Goal: Task Accomplishment & Management: Use online tool/utility

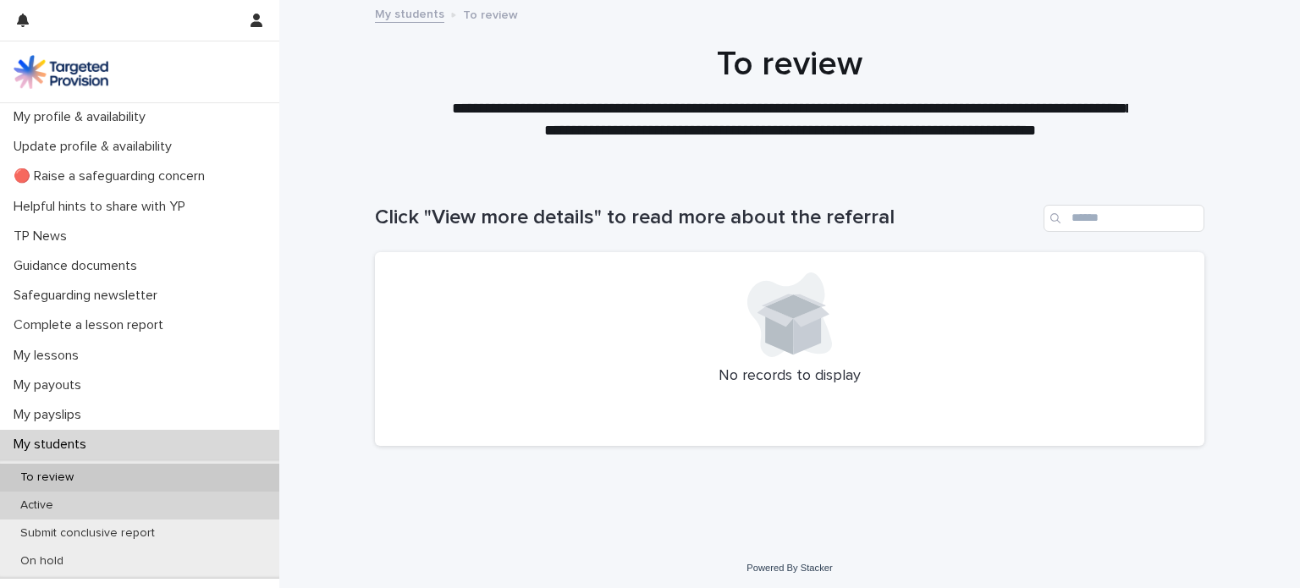
click at [86, 503] on div "Active" at bounding box center [139, 506] width 279 height 28
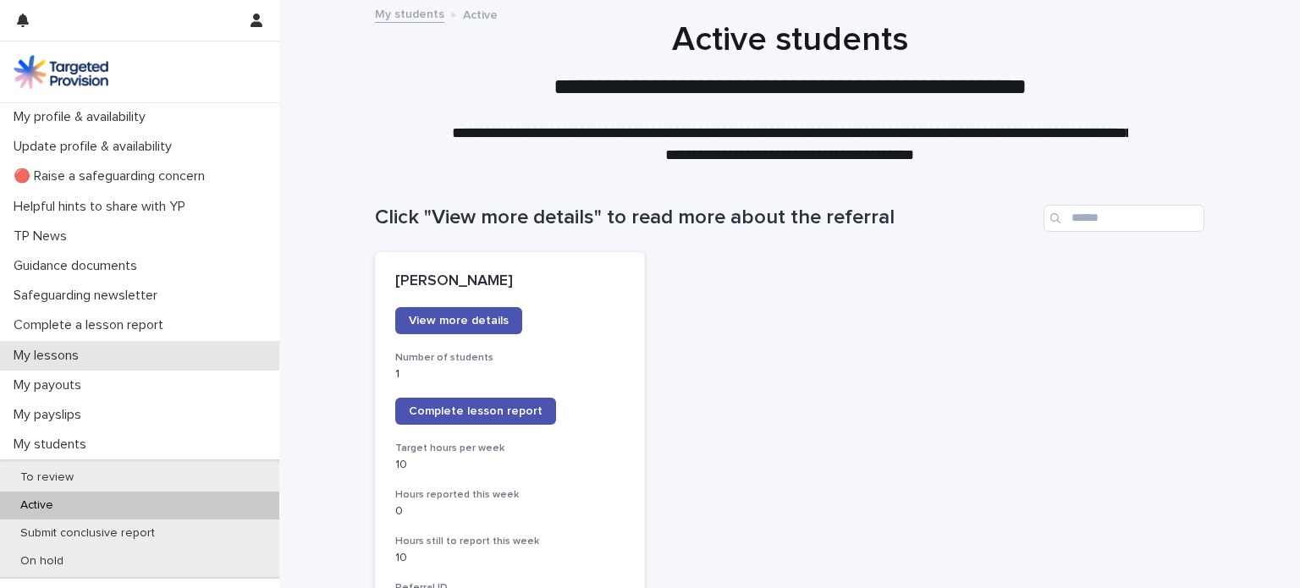
click at [111, 346] on div "My lessons" at bounding box center [139, 356] width 279 height 30
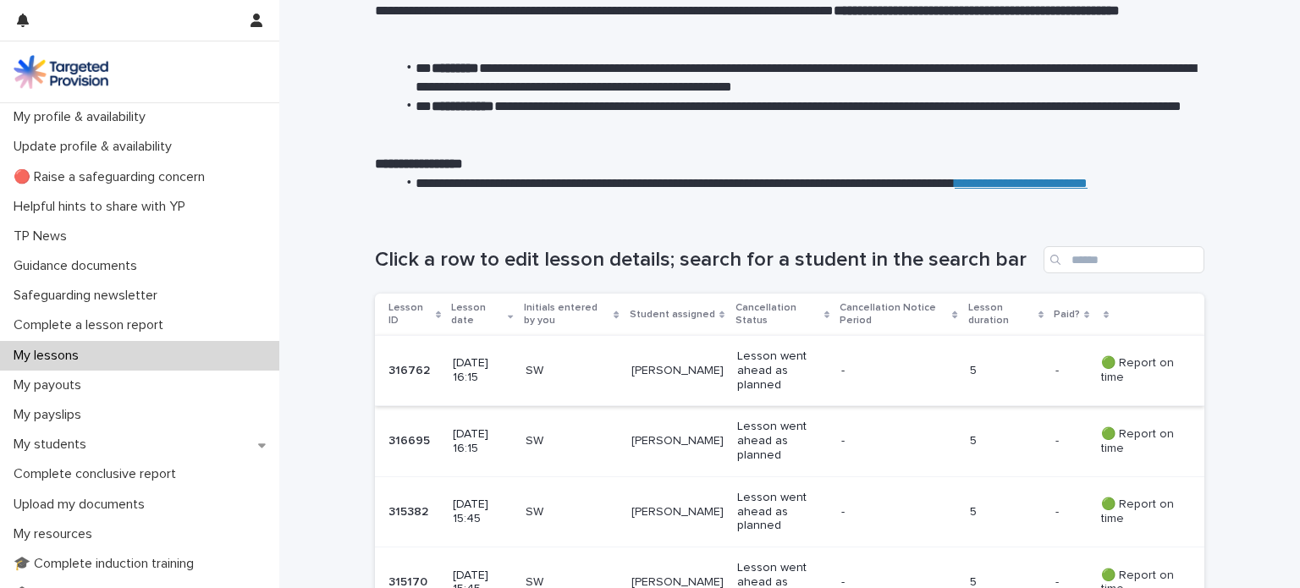
scroll to position [86, 0]
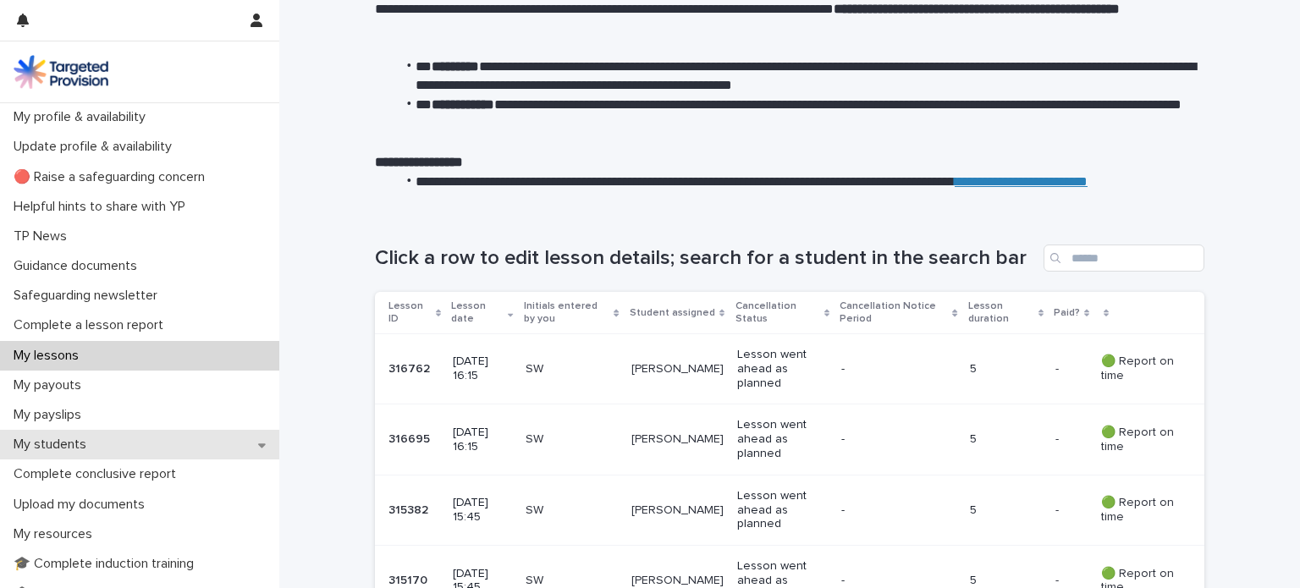
click at [141, 436] on div "My students" at bounding box center [139, 445] width 279 height 30
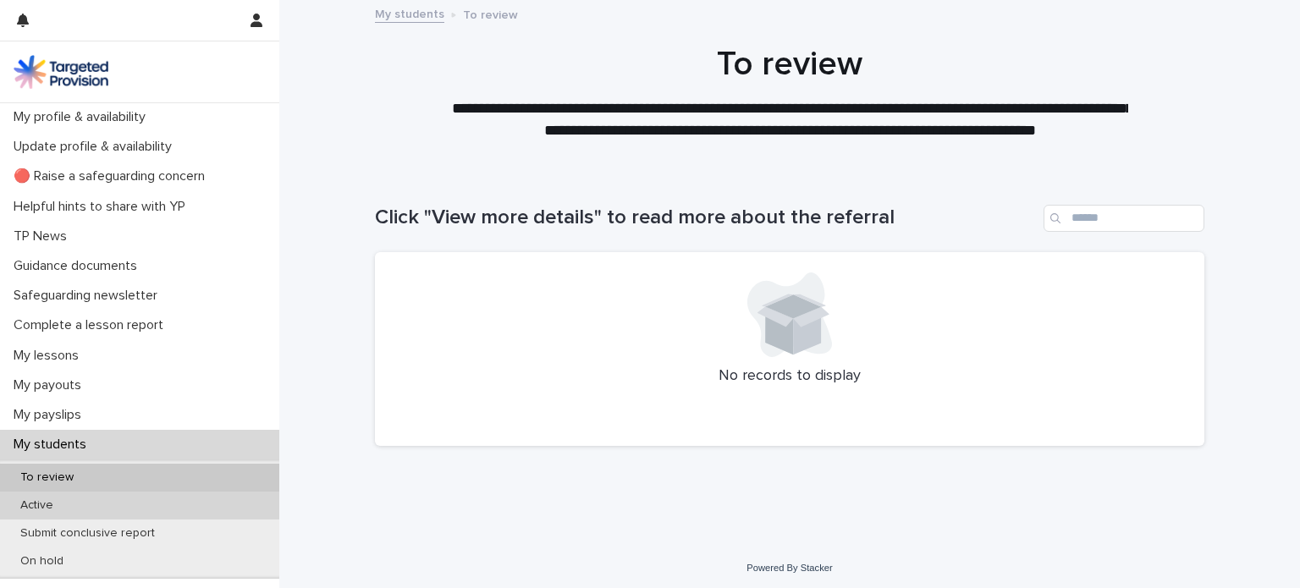
click at [70, 510] on div "Active" at bounding box center [139, 506] width 279 height 28
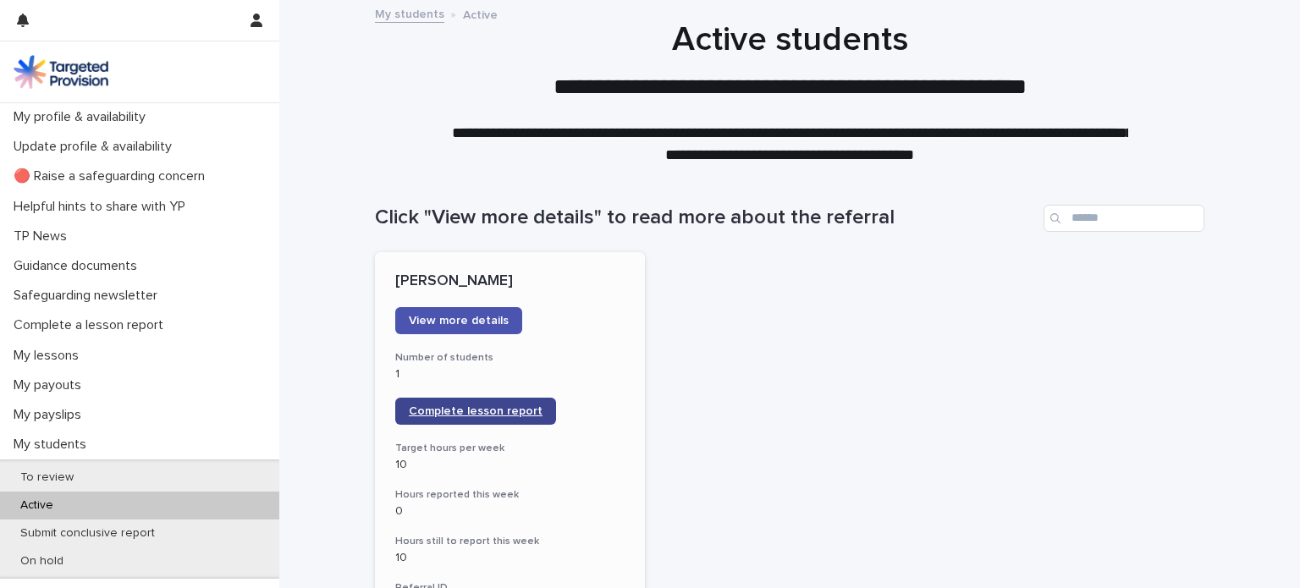
click at [446, 423] on link "Complete lesson report" at bounding box center [475, 411] width 161 height 27
